Goal: Communication & Community: Answer question/provide support

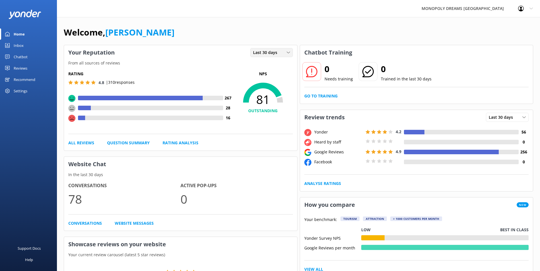
click at [269, 54] on span "Last 30 days" at bounding box center [267, 53] width 28 height 6
click at [263, 62] on div "Last 7 days" at bounding box center [262, 64] width 18 height 6
click at [18, 41] on div "Inbox" at bounding box center [19, 45] width 10 height 11
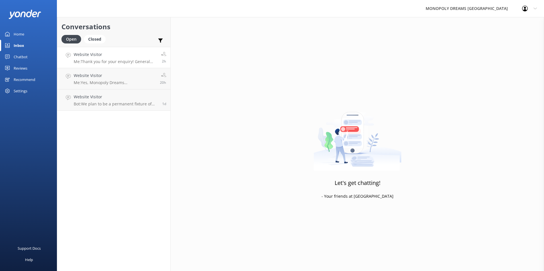
click at [122, 61] on p "Me: Thank you for your enquiry! General Admission tickets do not include entry …" at bounding box center [115, 61] width 83 height 5
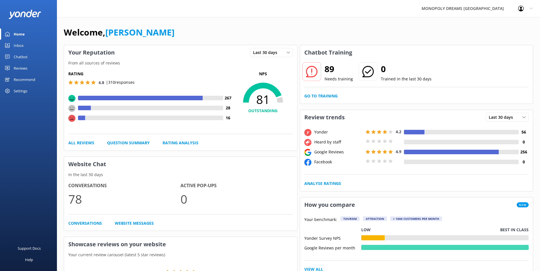
click at [22, 46] on div "Inbox" at bounding box center [19, 45] width 10 height 11
